Goal: Book appointment/travel/reservation

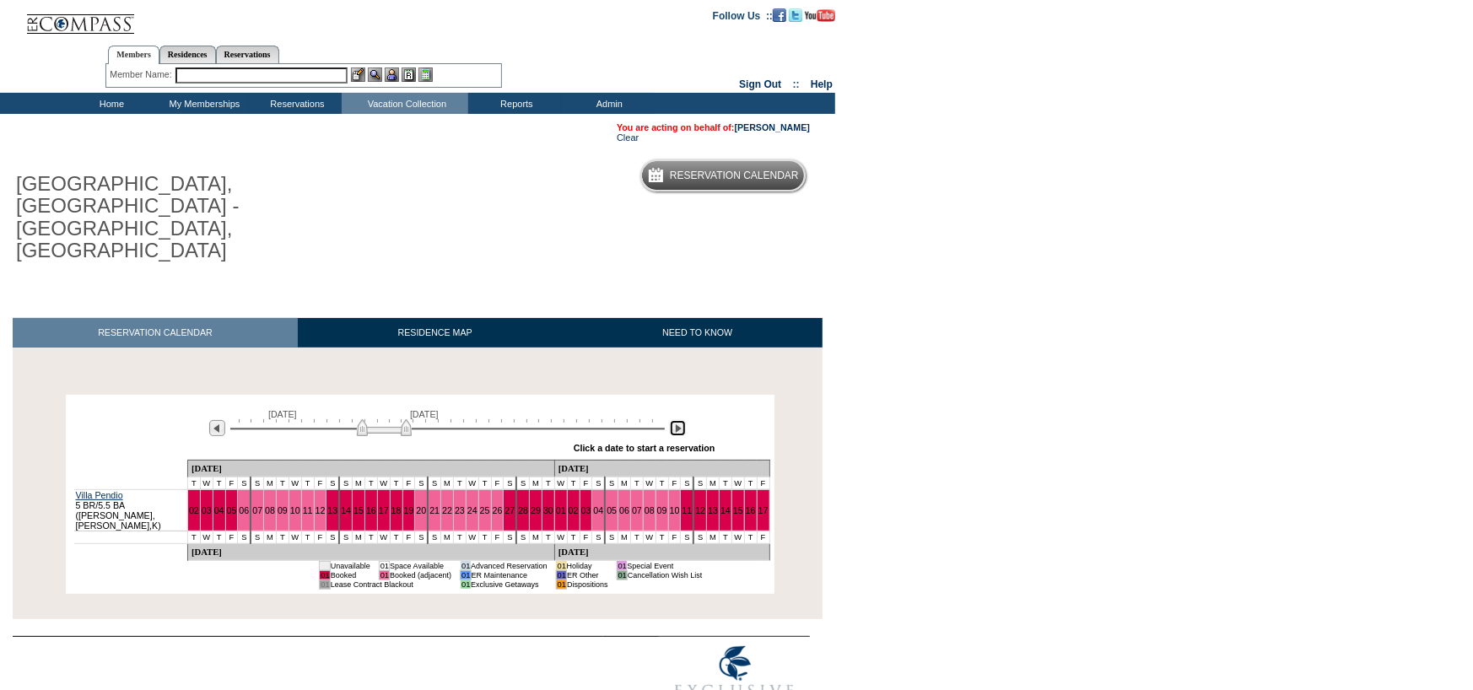
click at [671, 420] on img at bounding box center [678, 428] width 16 height 16
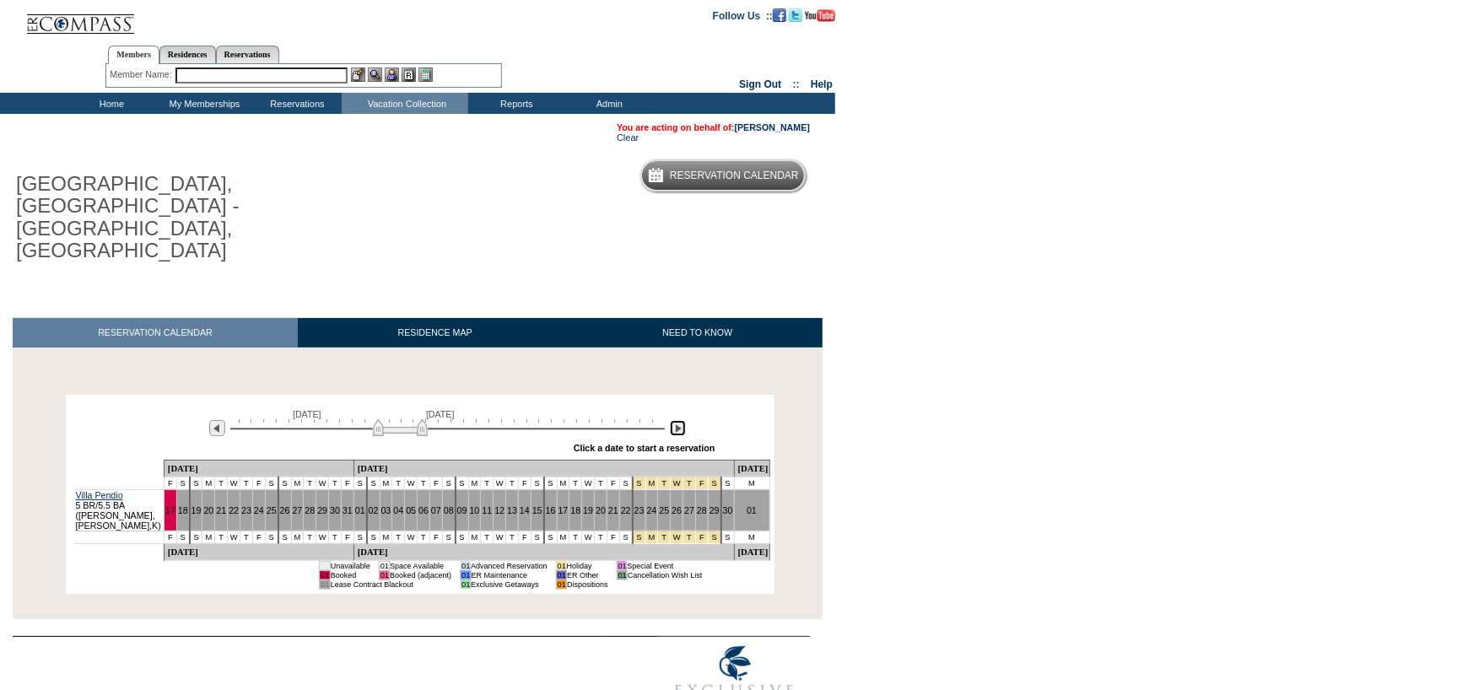
click at [671, 420] on img at bounding box center [678, 428] width 16 height 16
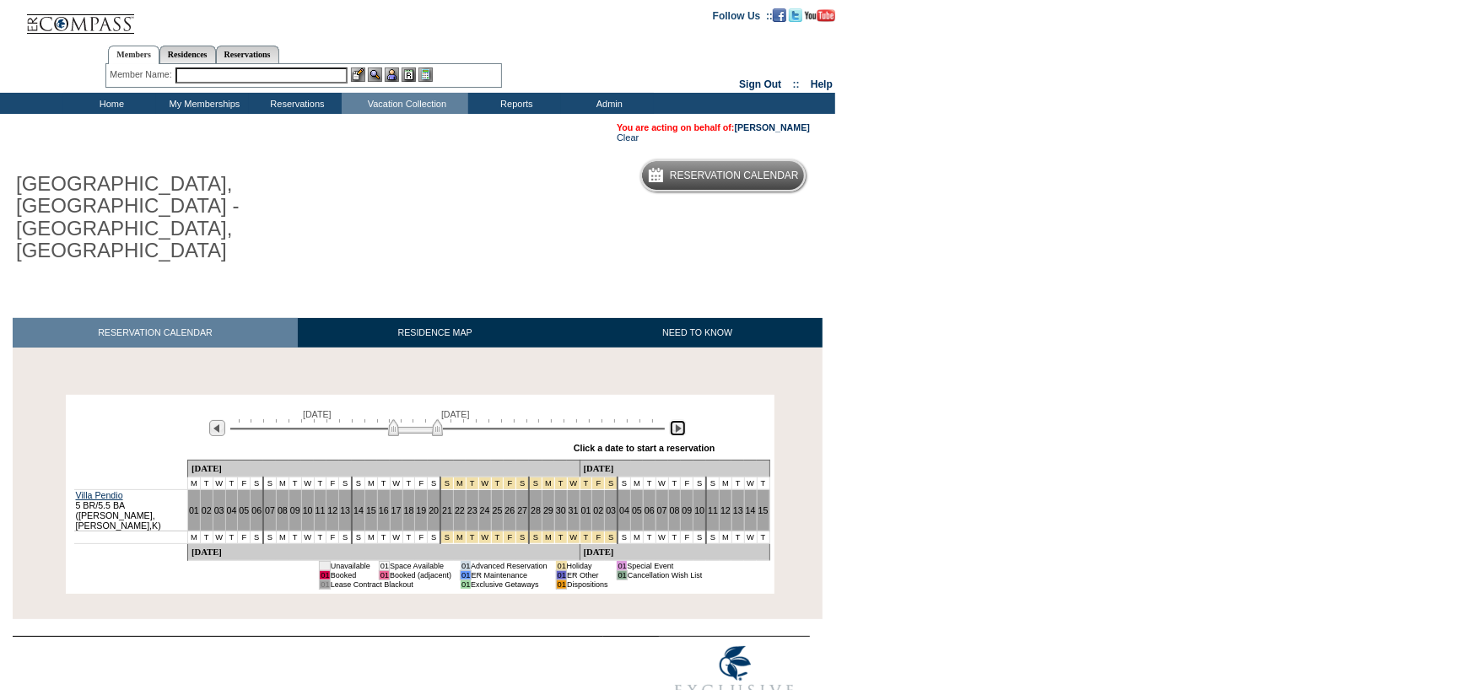
click at [671, 420] on img at bounding box center [678, 428] width 16 height 16
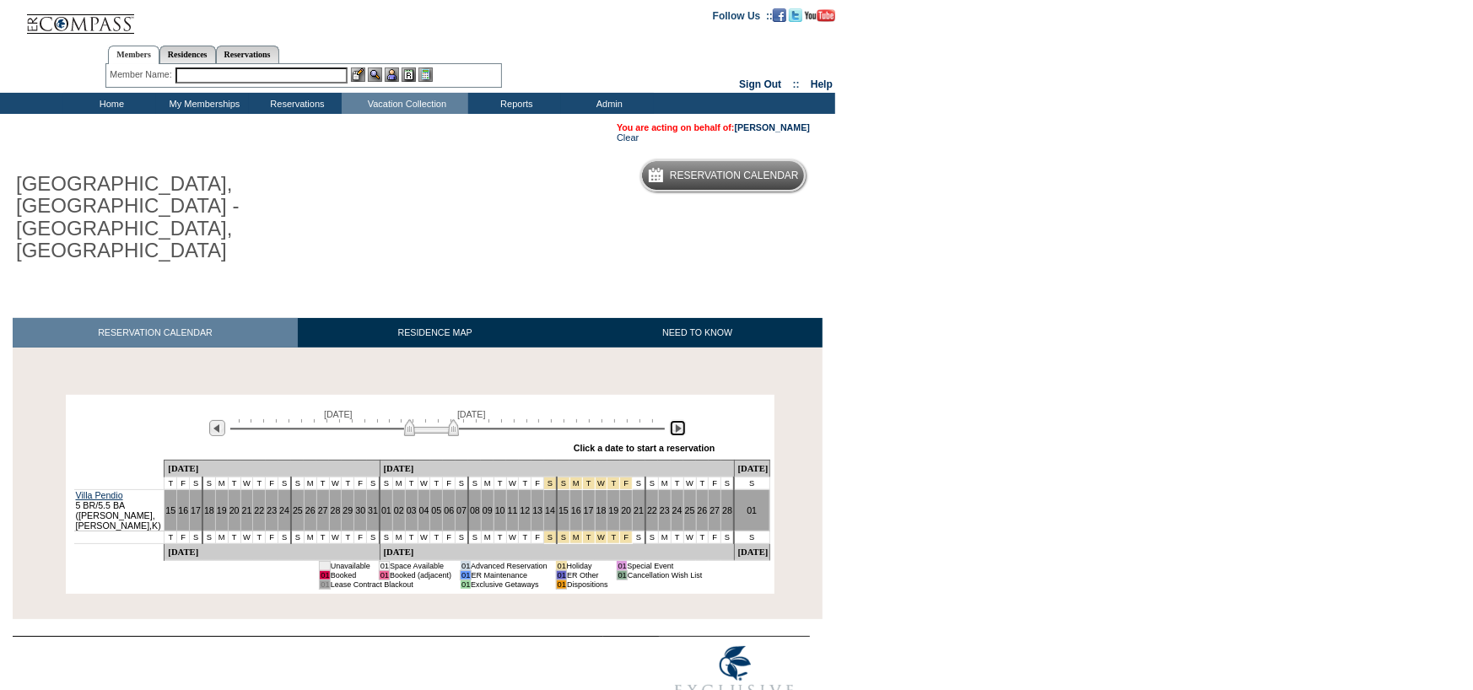
click at [671, 420] on img at bounding box center [678, 428] width 16 height 16
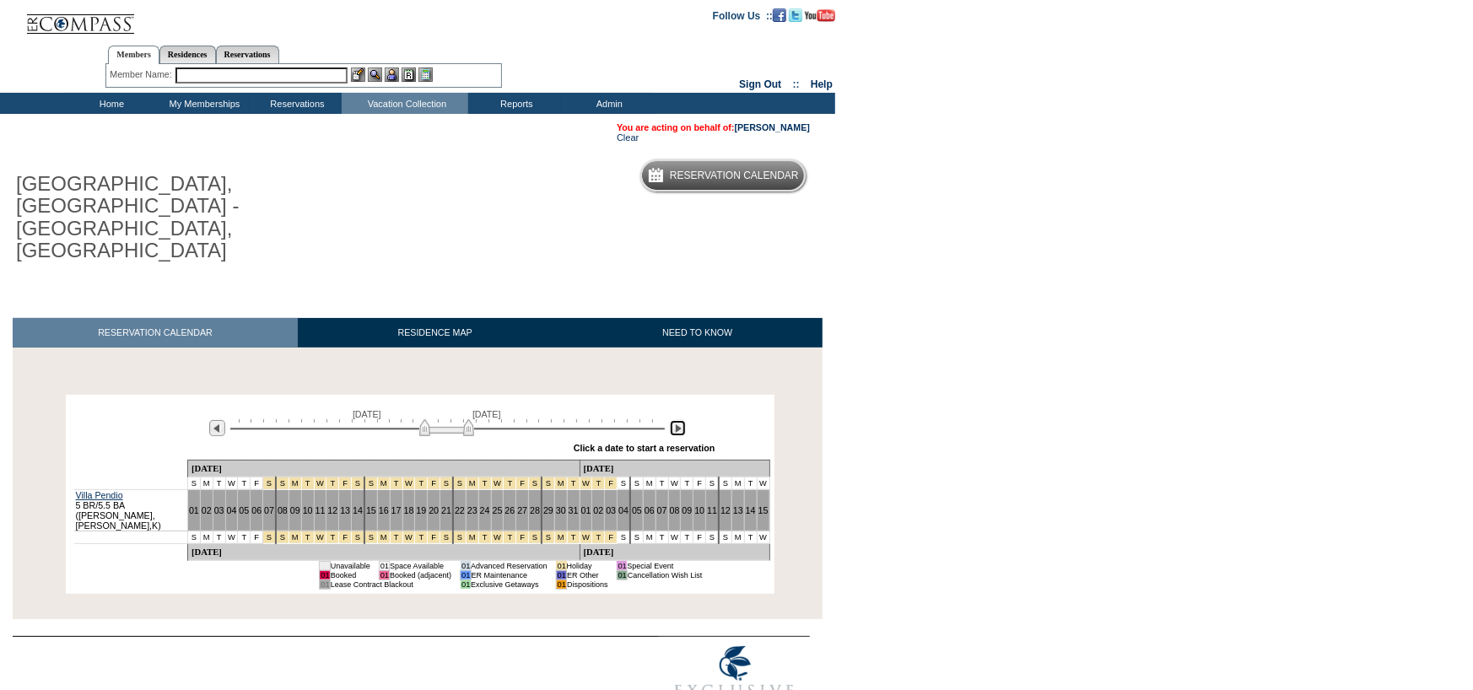
click at [671, 420] on img at bounding box center [678, 428] width 16 height 16
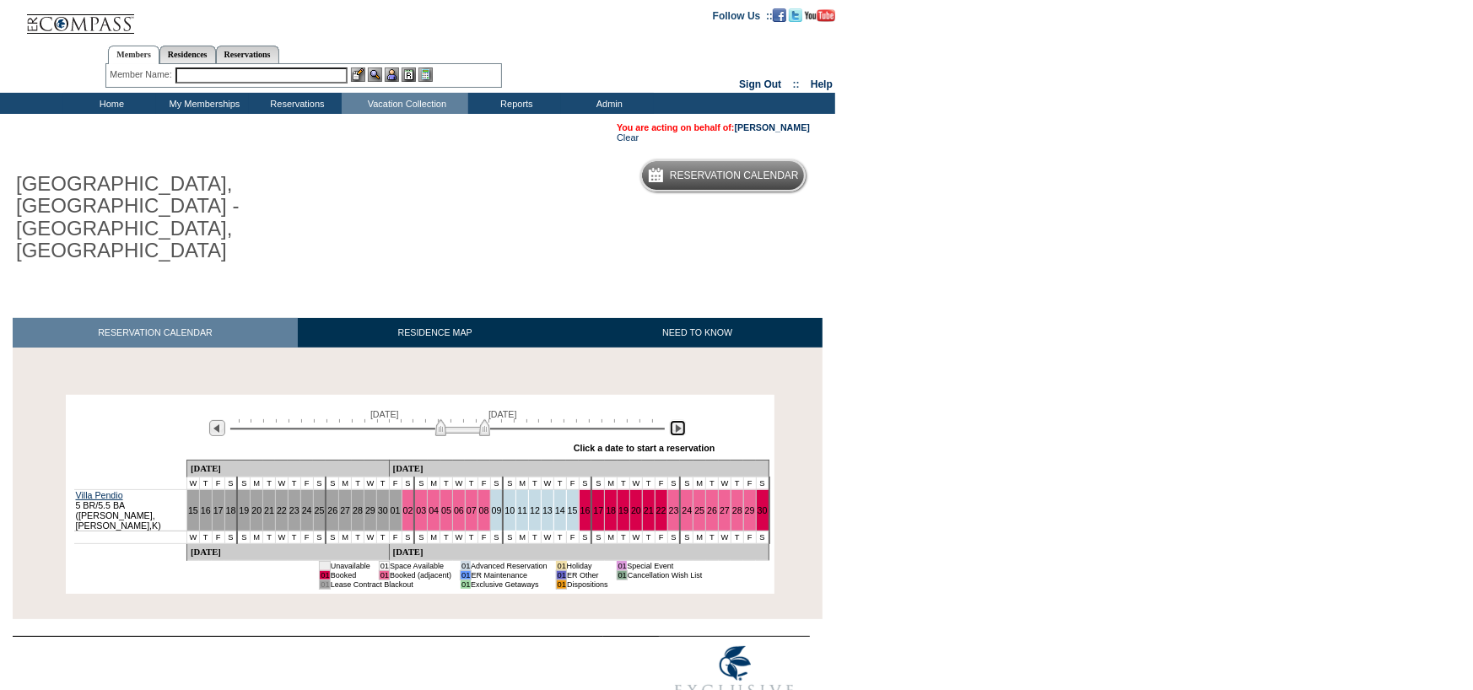
click at [671, 420] on img at bounding box center [678, 428] width 16 height 16
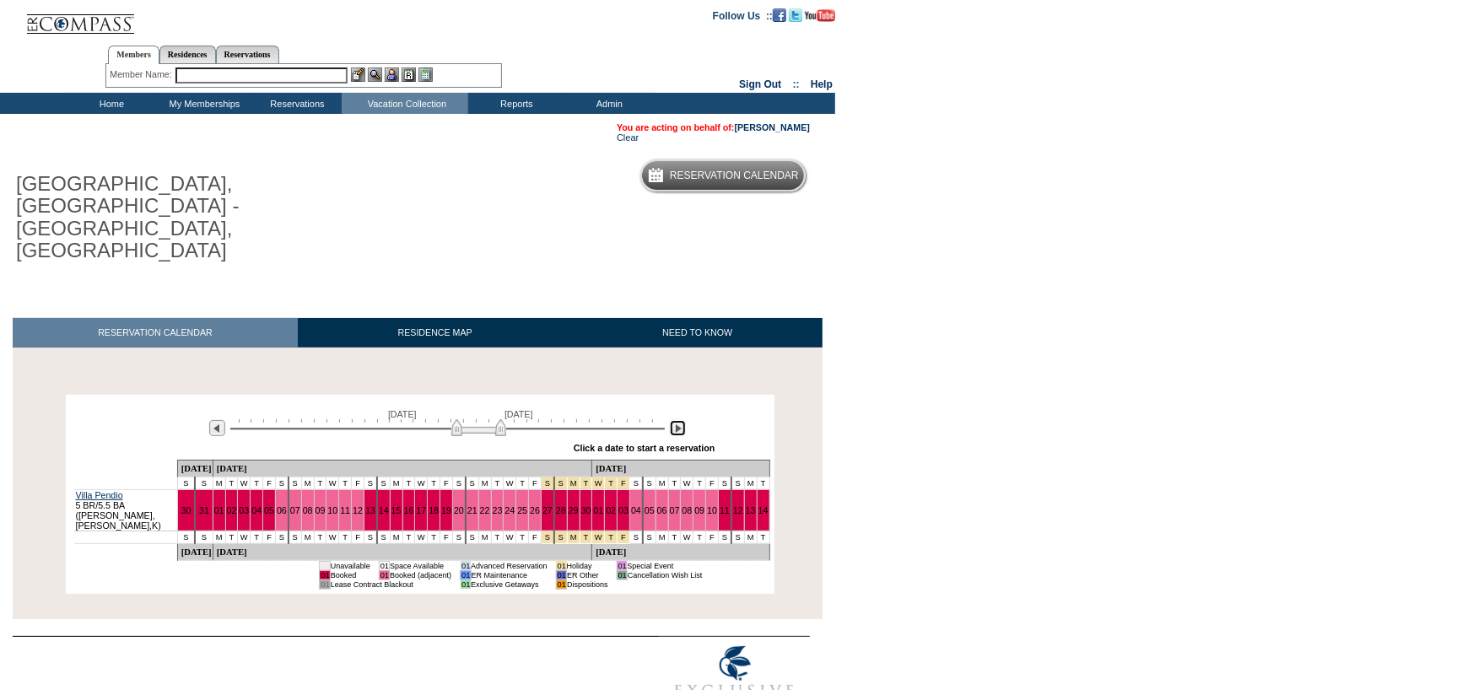
click at [671, 420] on img at bounding box center [678, 428] width 16 height 16
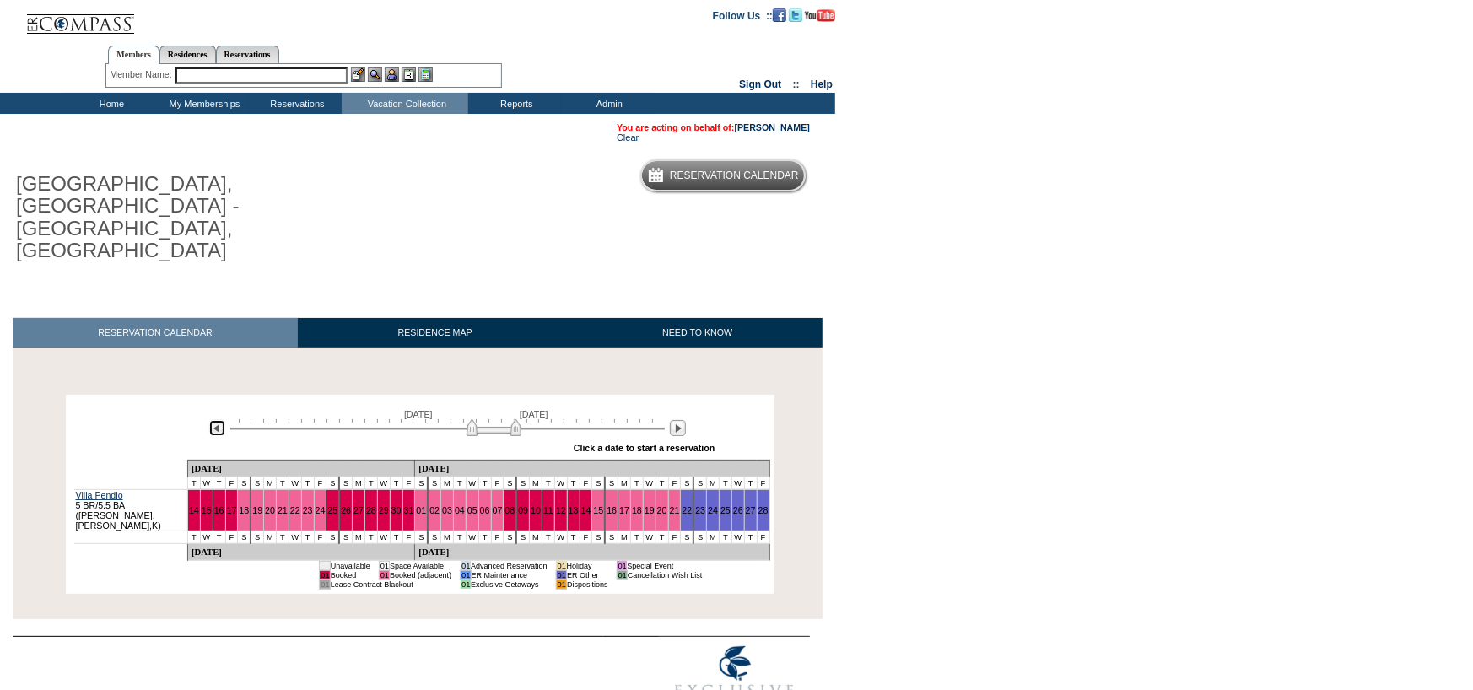
click at [217, 420] on img at bounding box center [217, 428] width 16 height 16
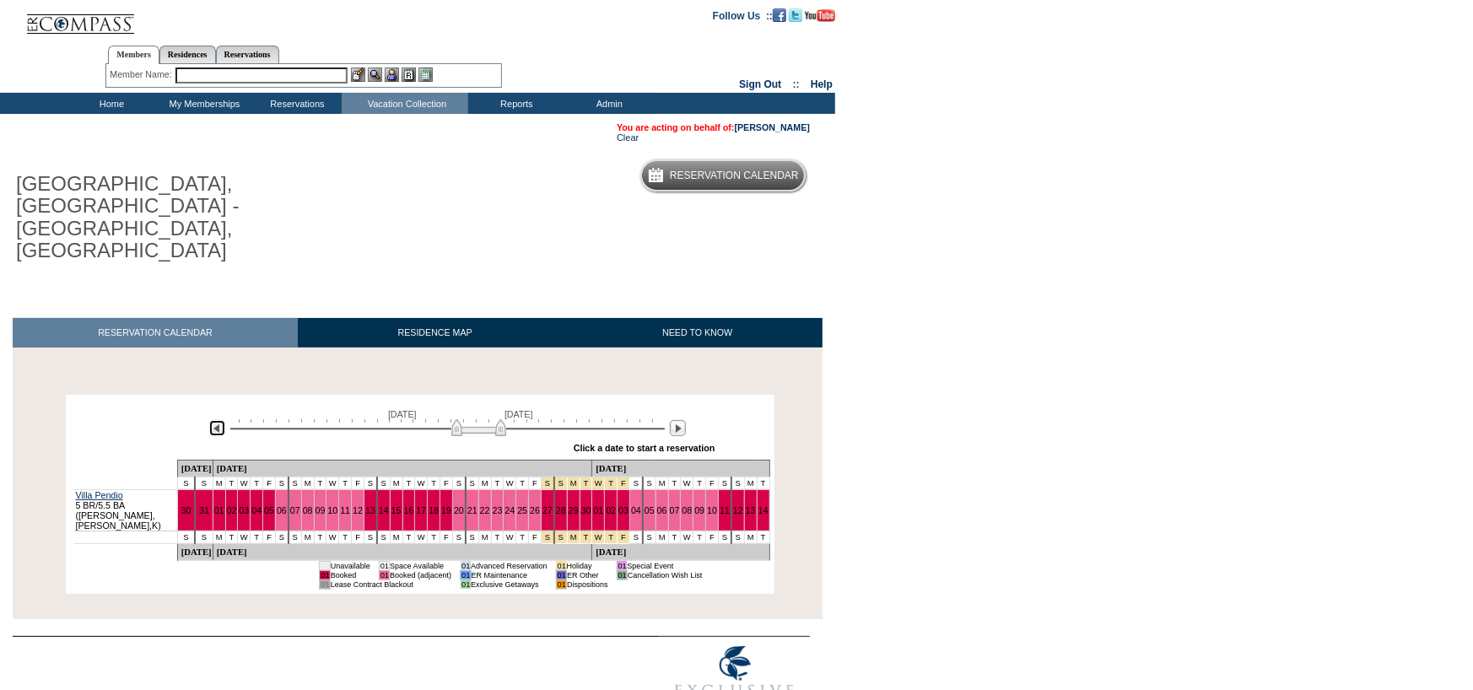
click at [217, 420] on img at bounding box center [217, 428] width 16 height 16
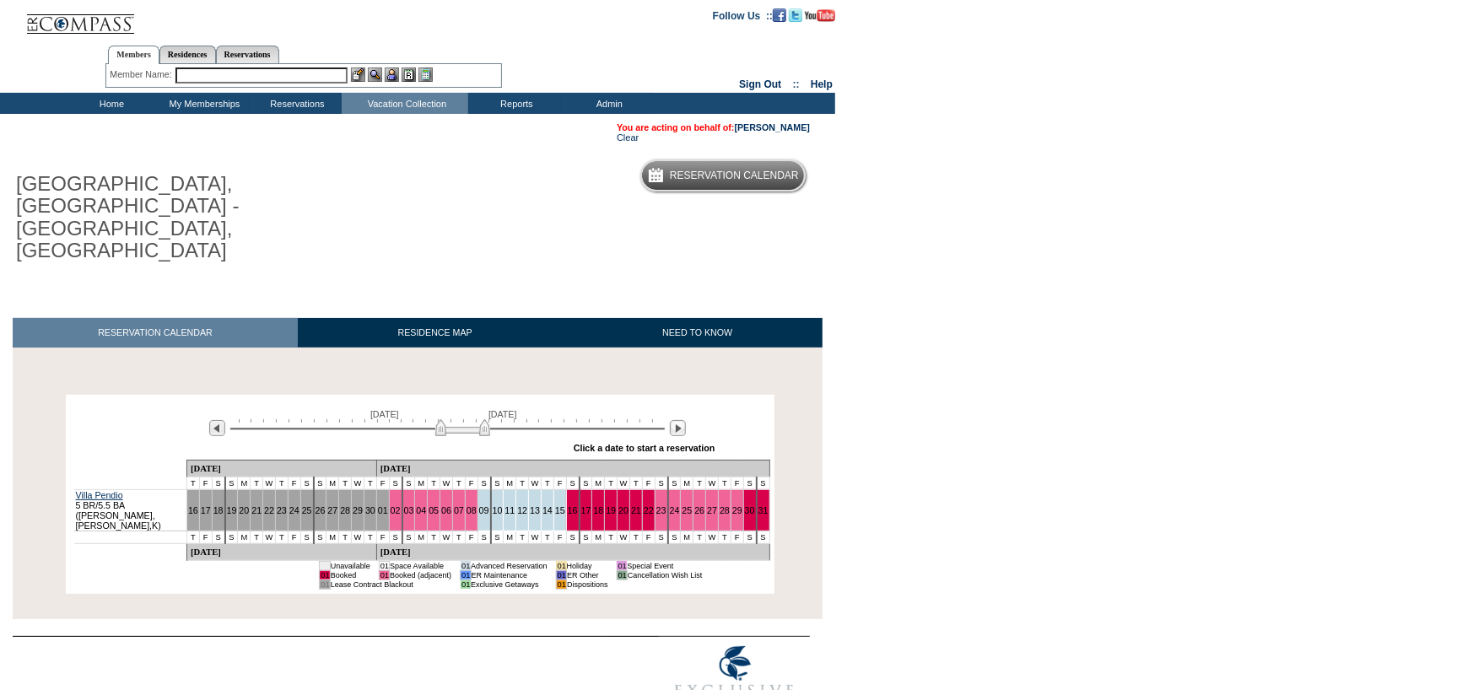
drag, startPoint x: 169, startPoint y: 11, endPoint x: 1122, endPoint y: 430, distance: 1041.4
click at [1122, 430] on body "Follow Us ::" at bounding box center [736, 345] width 1473 height 690
drag, startPoint x: 934, startPoint y: 523, endPoint x: 413, endPoint y: 100, distance: 671.4
click at [413, 100] on td "Vacation Collection" at bounding box center [405, 103] width 127 height 21
